Goal: Task Accomplishment & Management: Use online tool/utility

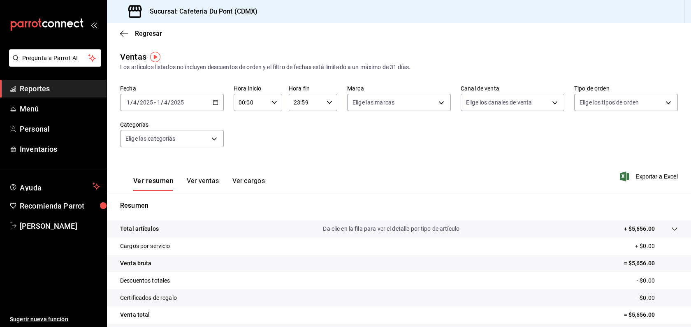
click at [60, 93] on span "Reportes" at bounding box center [60, 88] width 80 height 11
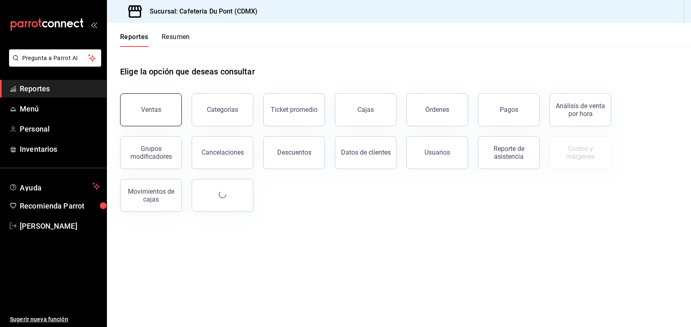
click at [155, 122] on button "Ventas" at bounding box center [151, 109] width 62 height 33
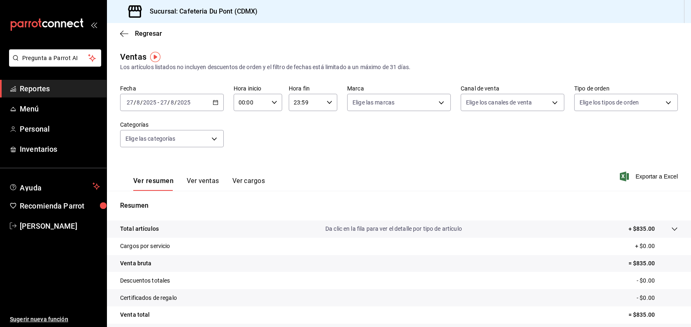
click at [209, 184] on button "Ver ventas" at bounding box center [203, 184] width 33 height 14
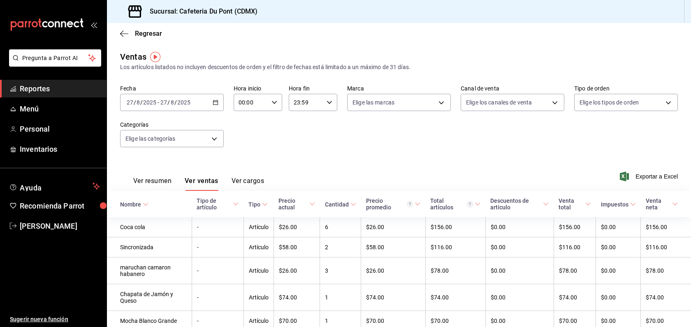
click at [374, 162] on div "Ver resumen Ver ventas Ver cargos Exportar a Excel" at bounding box center [399, 174] width 584 height 34
